Goal: Navigation & Orientation: Go to known website

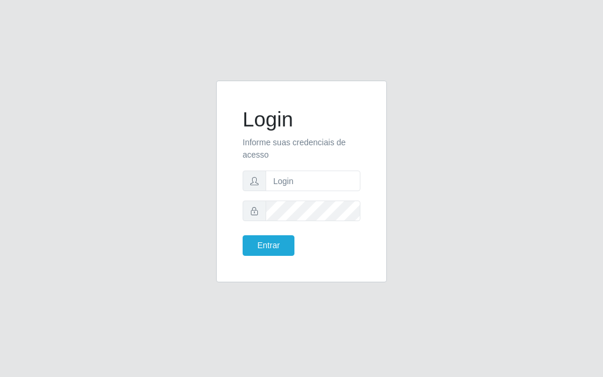
click at [129, 132] on div "Login Informe suas credenciais de acesso Entrar" at bounding box center [301, 189] width 565 height 216
drag, startPoint x: 129, startPoint y: 132, endPoint x: 92, endPoint y: 148, distance: 40.3
click at [92, 148] on div "Login Informe suas credenciais de acesso Entrar" at bounding box center [301, 189] width 565 height 216
